Goal: Find specific page/section: Find specific page/section

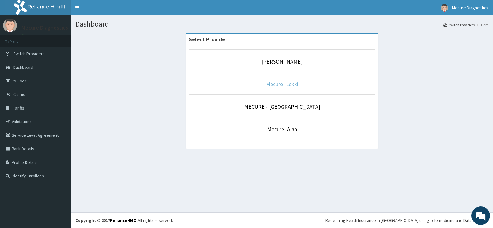
click at [276, 84] on link "Mecure -Lekki" at bounding box center [282, 83] width 32 height 7
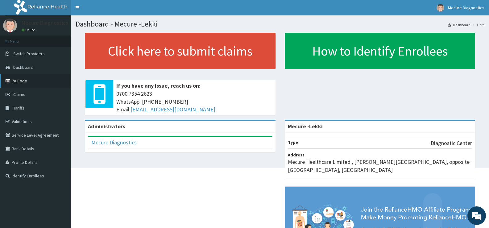
click at [24, 81] on link "PA Code" at bounding box center [35, 81] width 71 height 14
